Goal: Navigation & Orientation: Go to known website

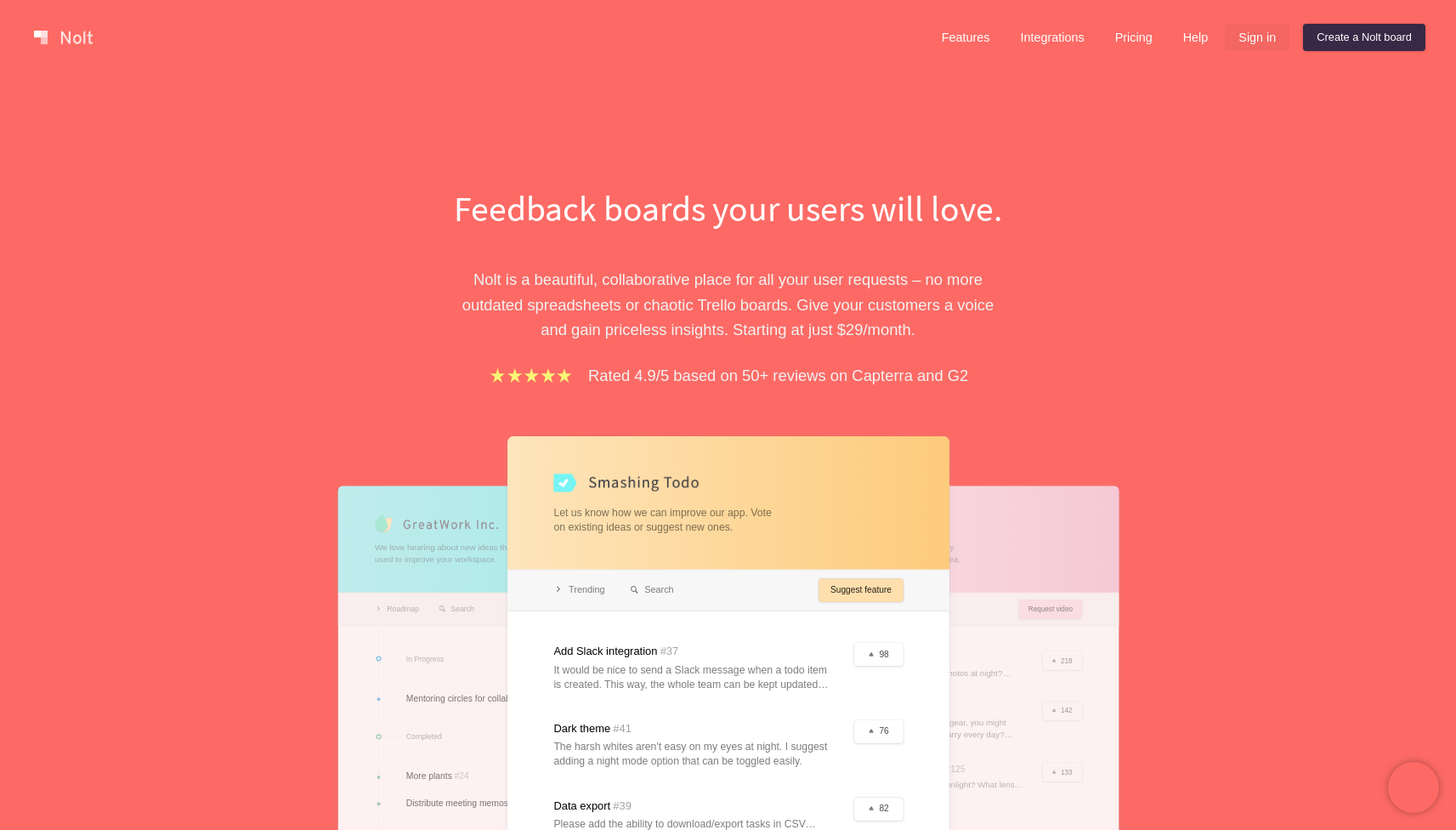
click at [1243, 43] on link "Sign in" at bounding box center [1256, 36] width 64 height 27
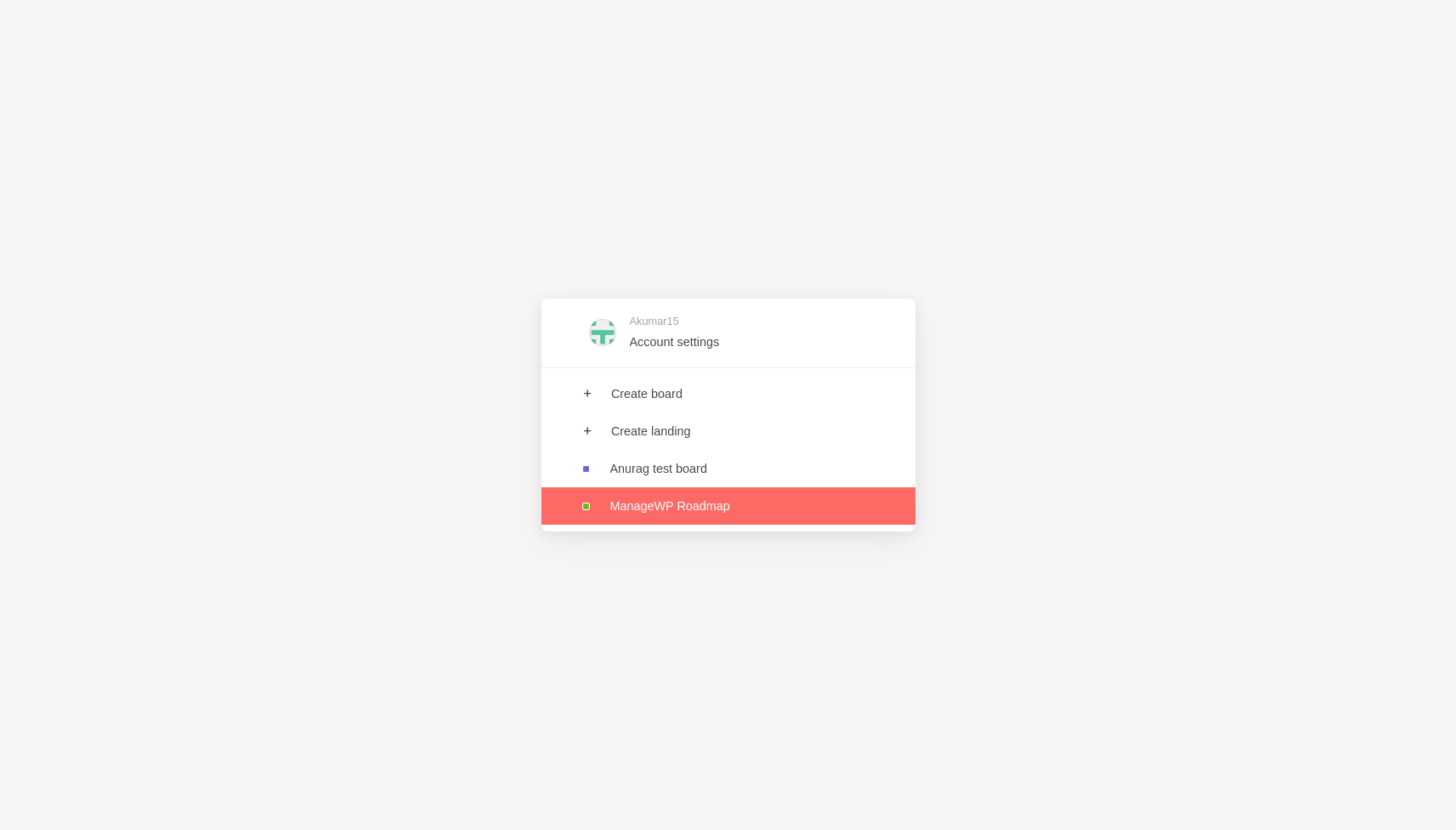
click at [674, 506] on link at bounding box center [728, 505] width 374 height 37
